Goal: Information Seeking & Learning: Learn about a topic

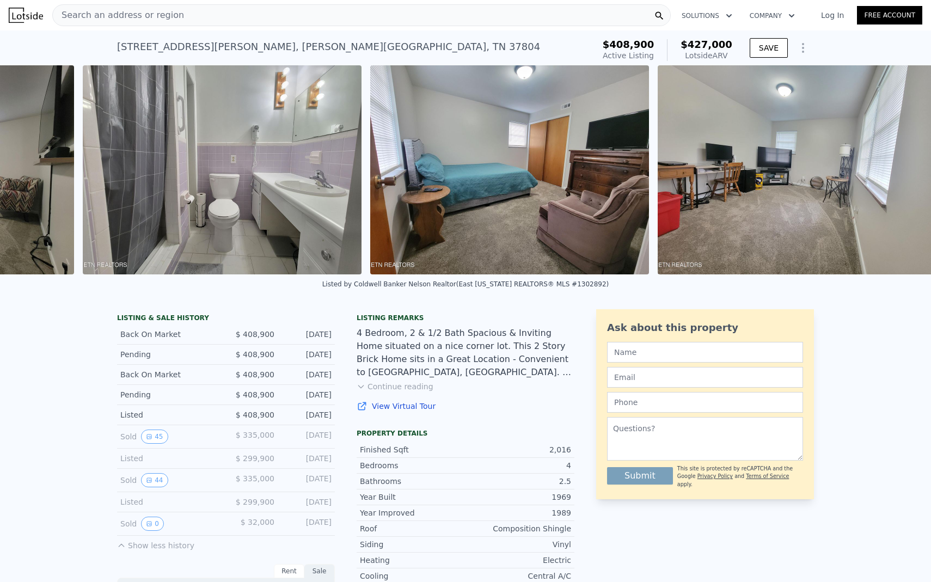
scroll to position [0, 4913]
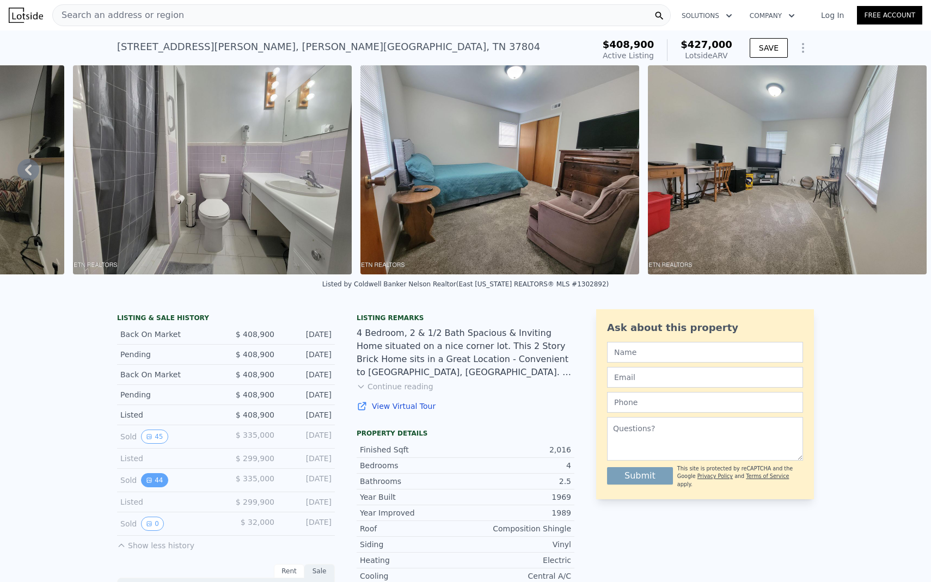
click at [157, 483] on button "44" at bounding box center [154, 480] width 27 height 14
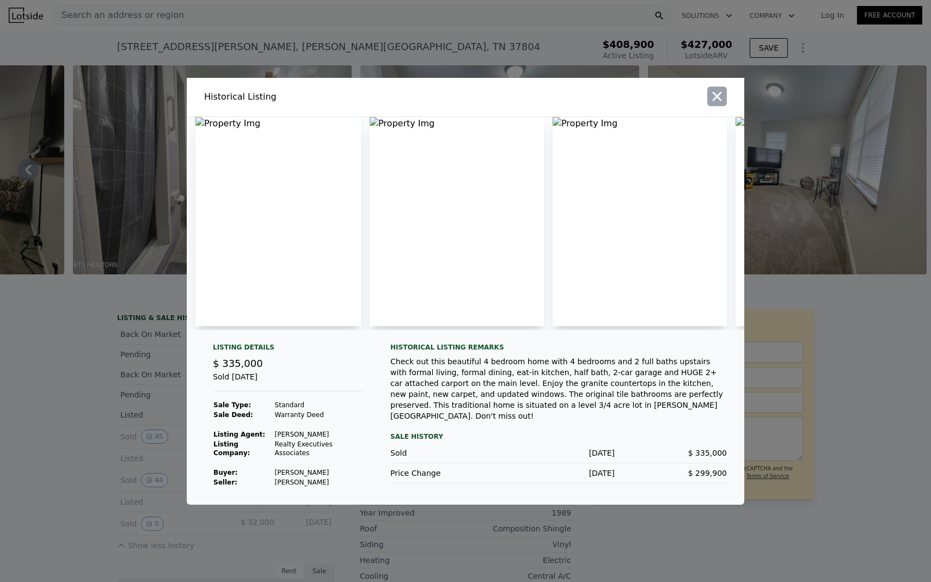
click at [716, 98] on icon "button" at bounding box center [717, 95] width 9 height 9
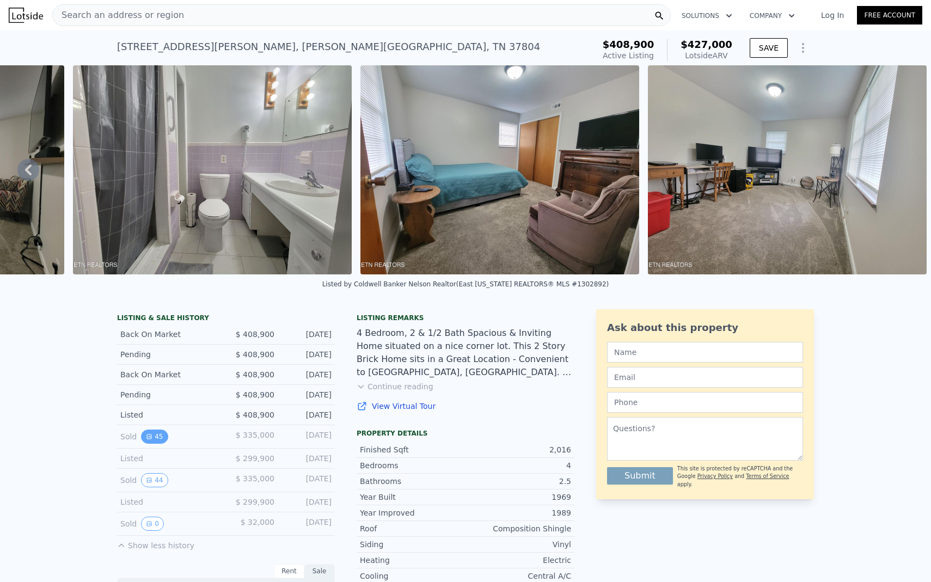
click at [163, 437] on button "45" at bounding box center [154, 436] width 27 height 14
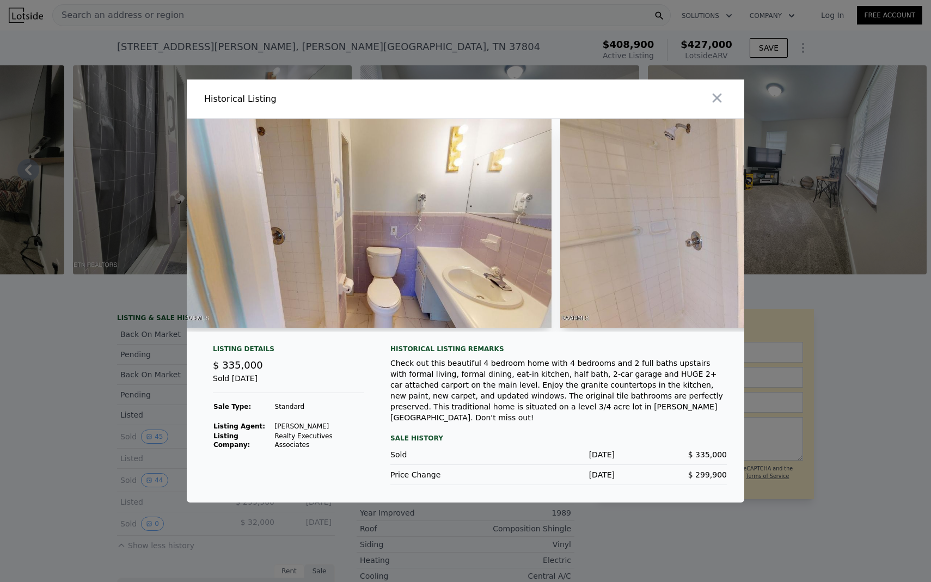
scroll to position [0, 12186]
click at [451, 219] on img at bounding box center [366, 223] width 372 height 209
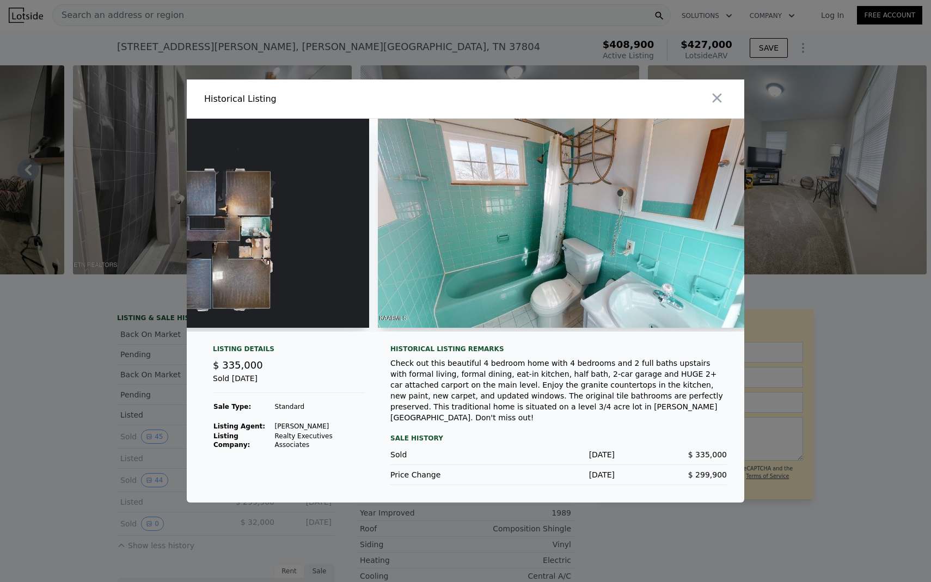
scroll to position [0, 15033]
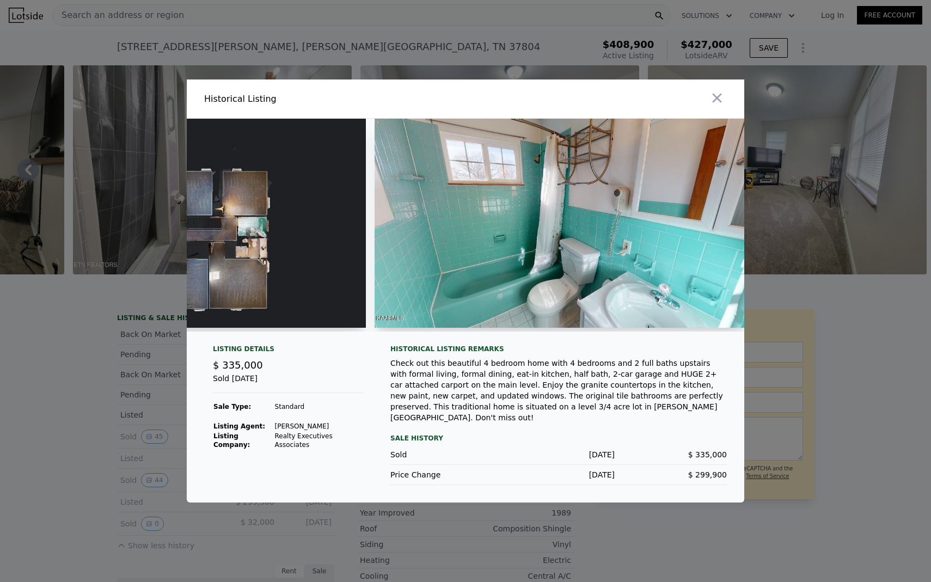
click at [558, 223] on img at bounding box center [561, 223] width 372 height 209
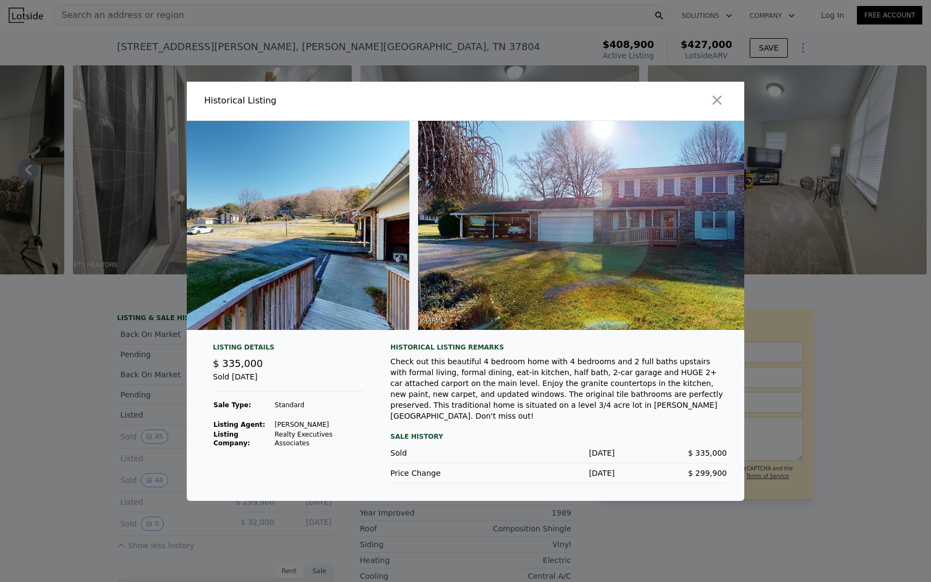
scroll to position [0, 0]
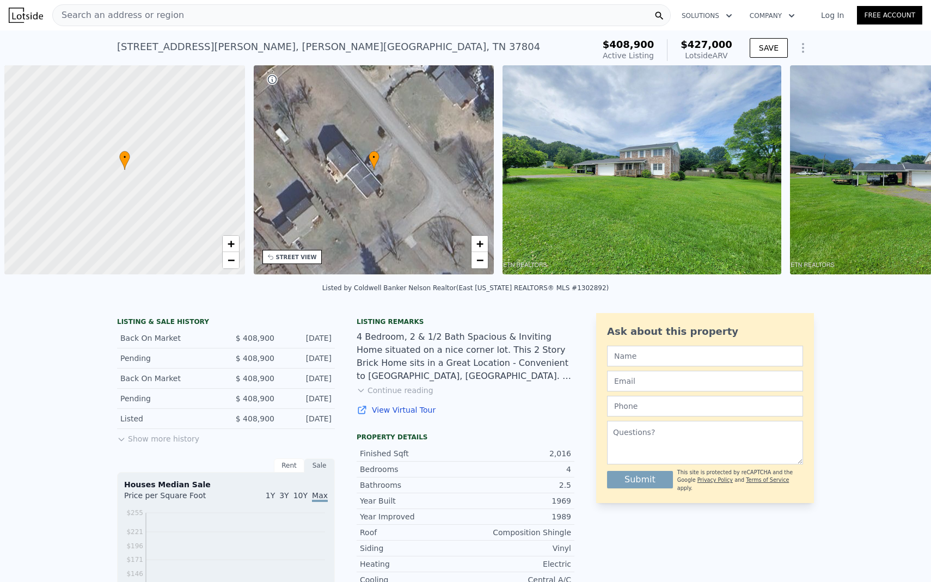
scroll to position [0, 4]
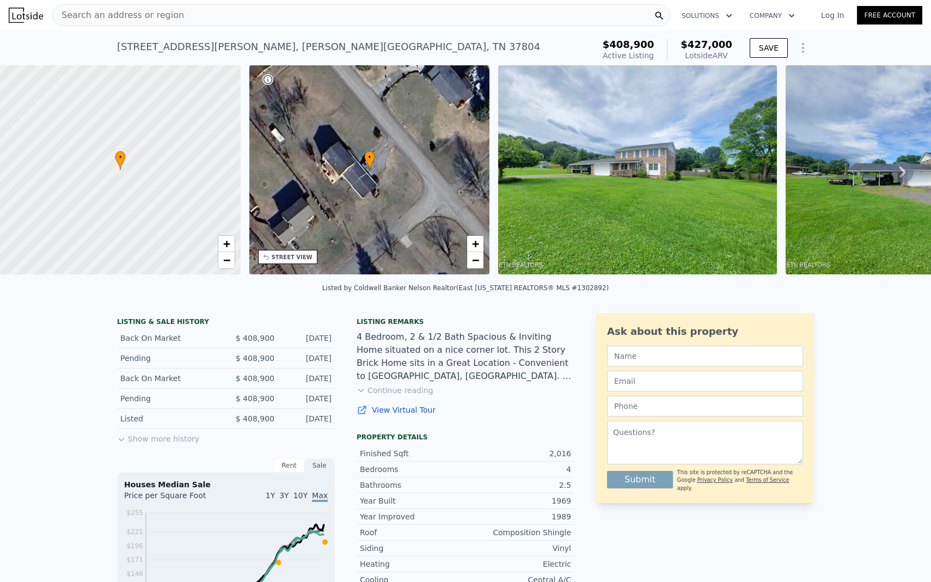
click at [176, 437] on button "Show more history" at bounding box center [158, 436] width 82 height 15
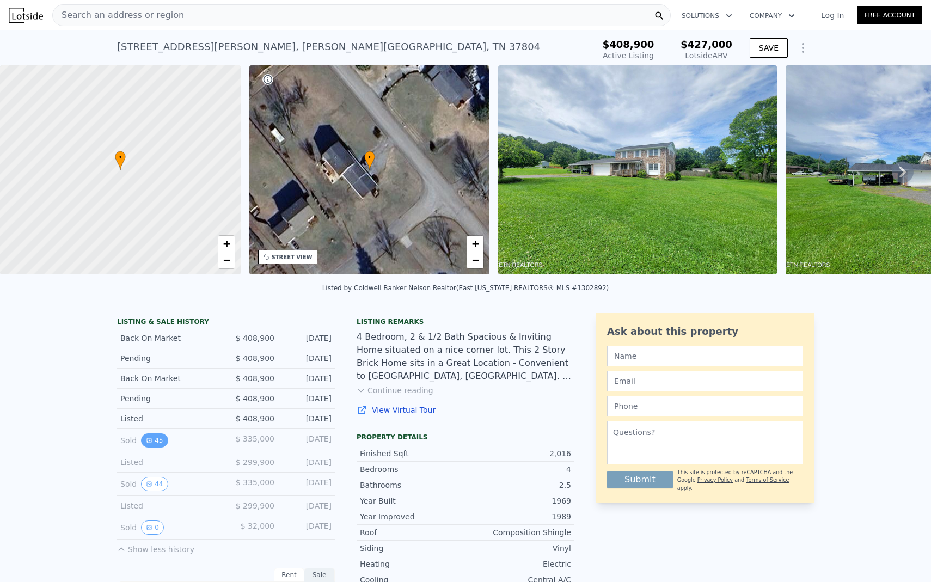
click at [159, 438] on button "45" at bounding box center [154, 440] width 27 height 14
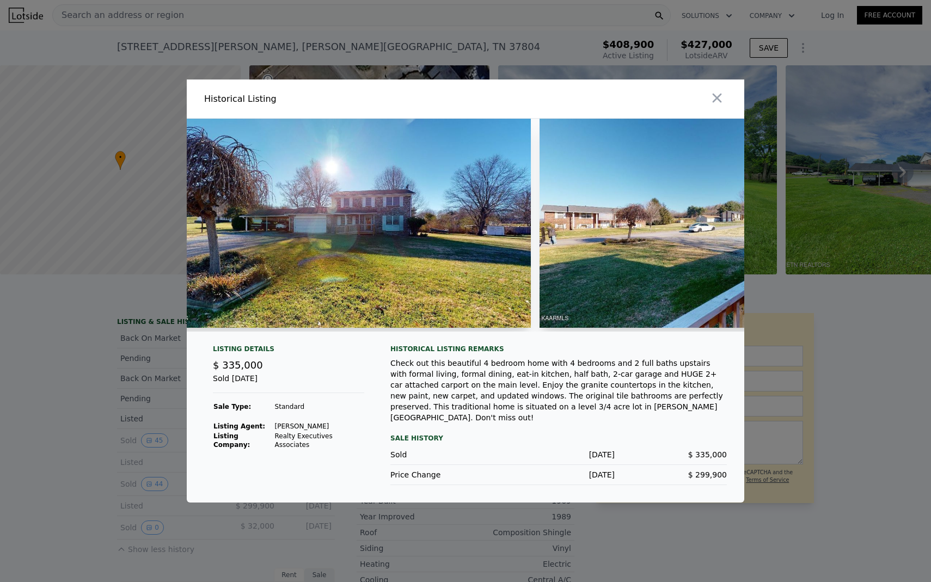
scroll to position [0, 0]
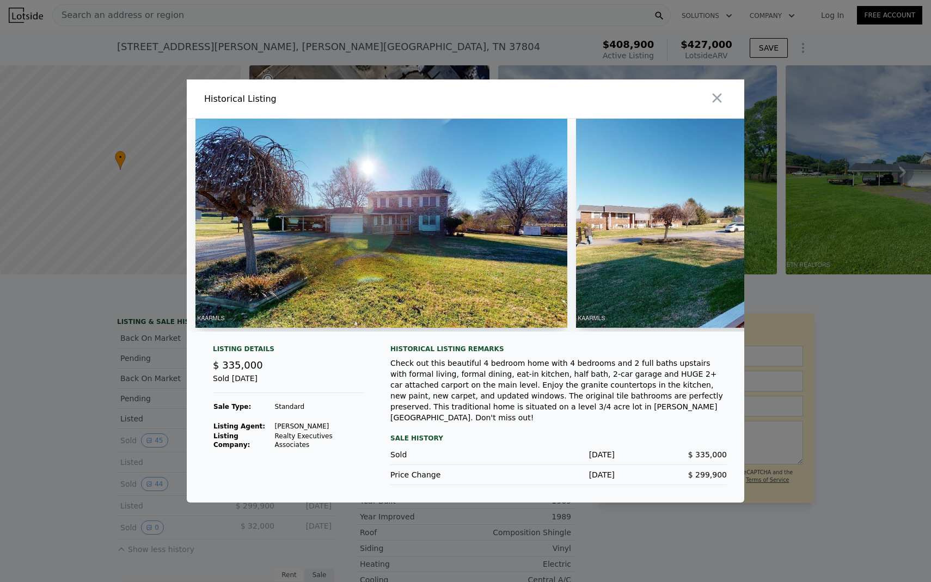
click at [462, 261] on img at bounding box center [381, 223] width 372 height 209
click at [274, 294] on img at bounding box center [381, 223] width 372 height 209
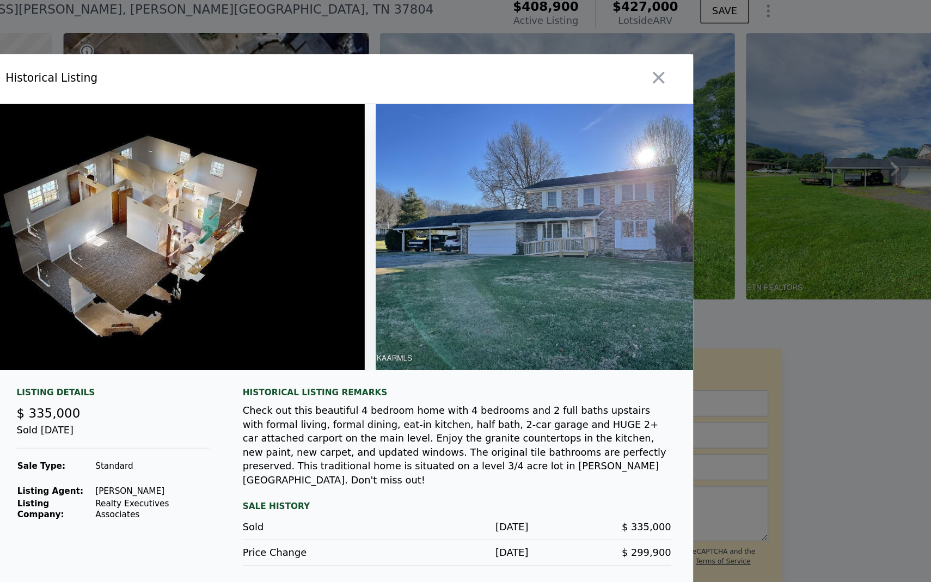
scroll to position [0, 16481]
